Goal: Task Accomplishment & Management: Manage account settings

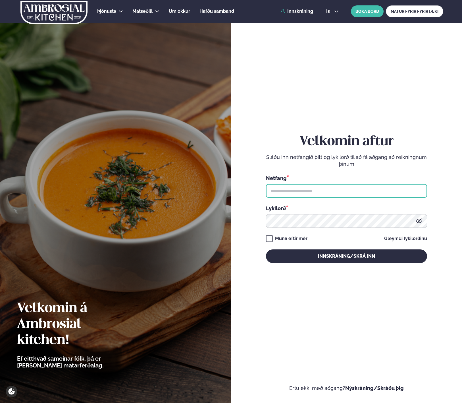
click at [336, 187] on input "text" at bounding box center [346, 191] width 161 height 14
type input "**********"
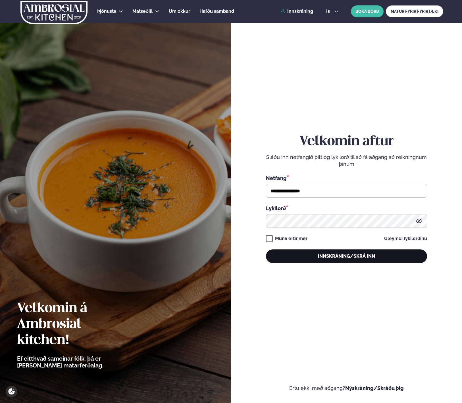
click at [316, 255] on button "Innskráning/Skrá inn" at bounding box center [346, 256] width 161 height 14
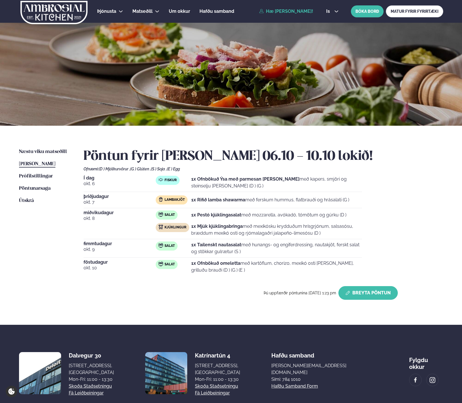
click at [378, 297] on button "Breyta Pöntun" at bounding box center [367, 293] width 59 height 14
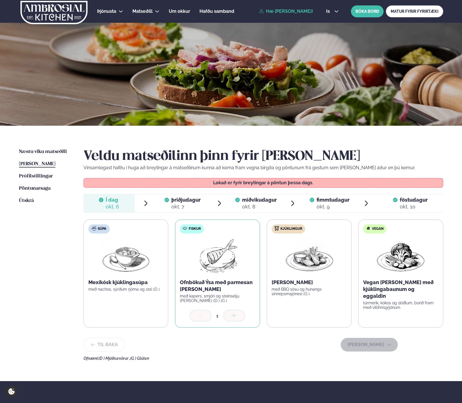
click at [182, 202] on span "þriðjudagur" at bounding box center [185, 200] width 29 height 6
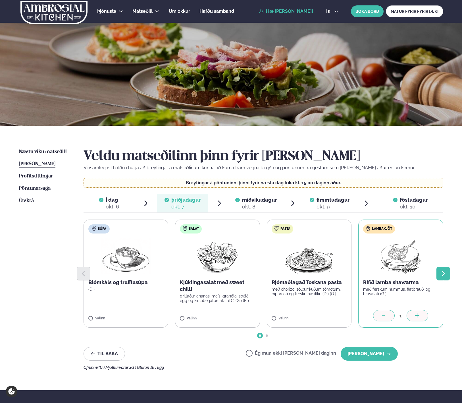
click at [444, 274] on icon "Next slide" at bounding box center [443, 272] width 3 height 5
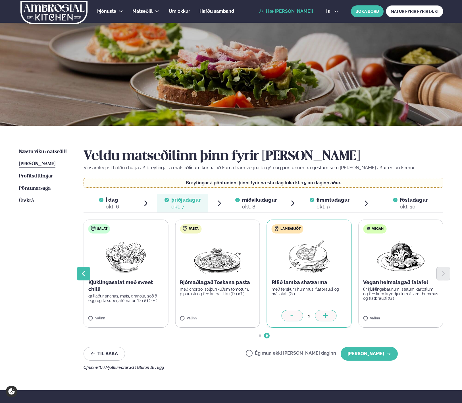
click at [81, 271] on icon "Previous slide" at bounding box center [83, 273] width 7 height 7
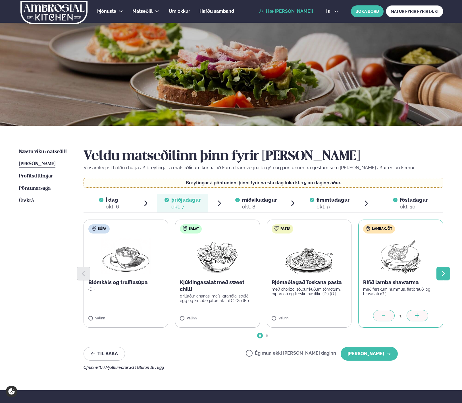
click at [442, 271] on icon "Next slide" at bounding box center [443, 273] width 7 height 7
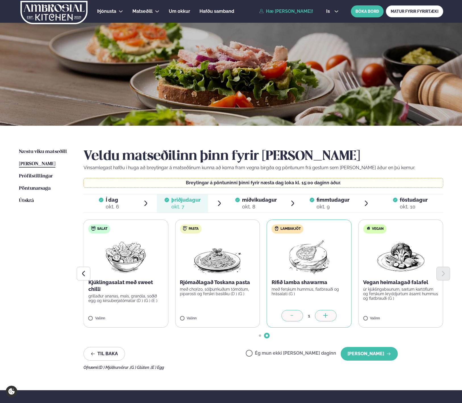
click at [256, 200] on span "miðvikudagur" at bounding box center [259, 200] width 35 height 6
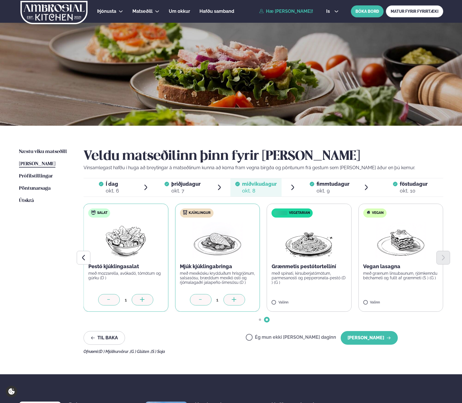
click at [198, 298] on icon at bounding box center [201, 300] width 6 height 6
click at [378, 338] on button "[PERSON_NAME]" at bounding box center [369, 338] width 57 height 14
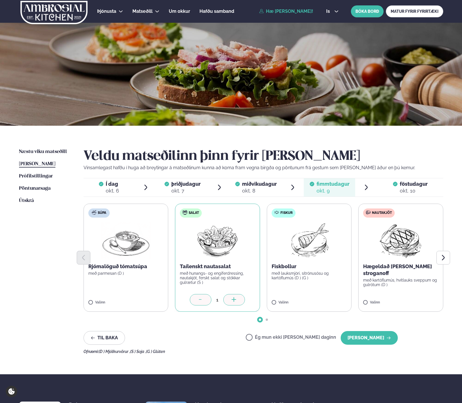
click at [407, 344] on div "Veldu matseðilinn þinn fyrir [PERSON_NAME] Vinsamlegast hafðu í huga að breytin…" at bounding box center [264, 250] width 360 height 205
click at [373, 339] on button "[PERSON_NAME]" at bounding box center [369, 338] width 57 height 14
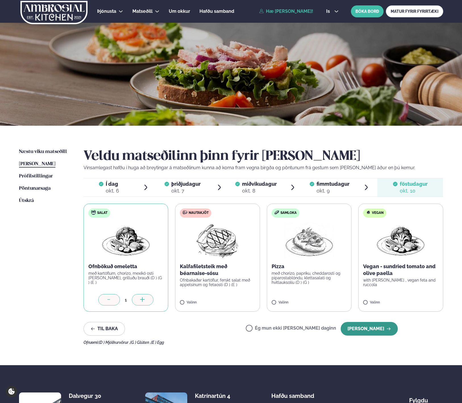
click at [372, 327] on button "[PERSON_NAME]" at bounding box center [369, 329] width 57 height 14
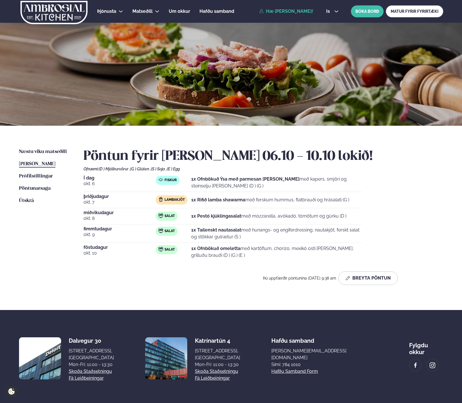
scroll to position [22, 0]
